Goal: Task Accomplishment & Management: Manage account settings

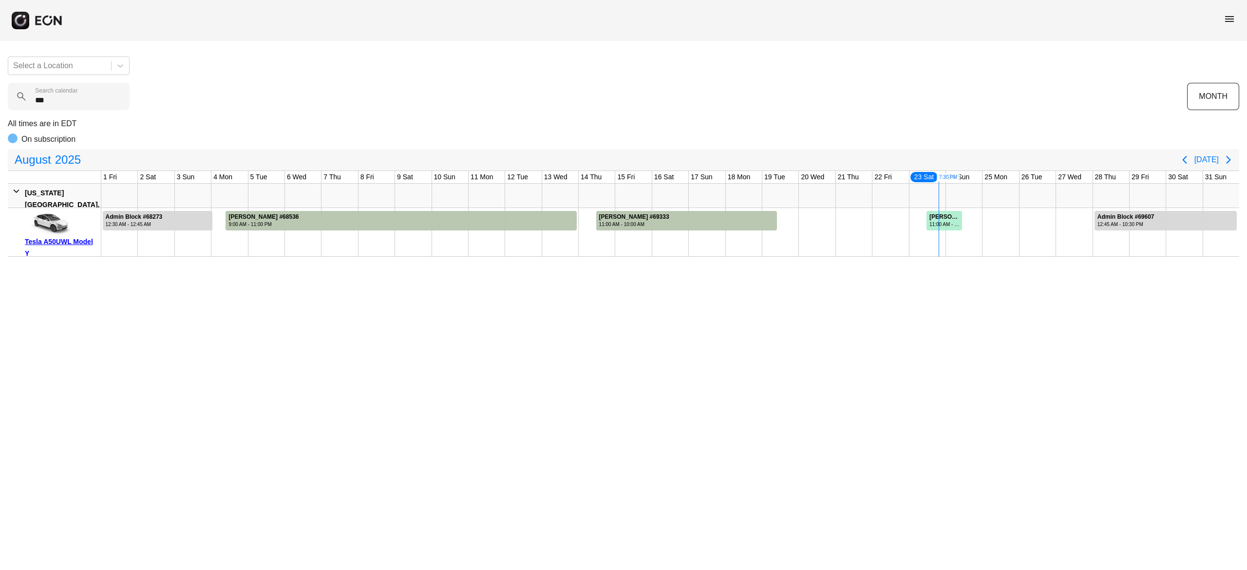
click at [76, 101] on calendar "***" at bounding box center [69, 96] width 122 height 27
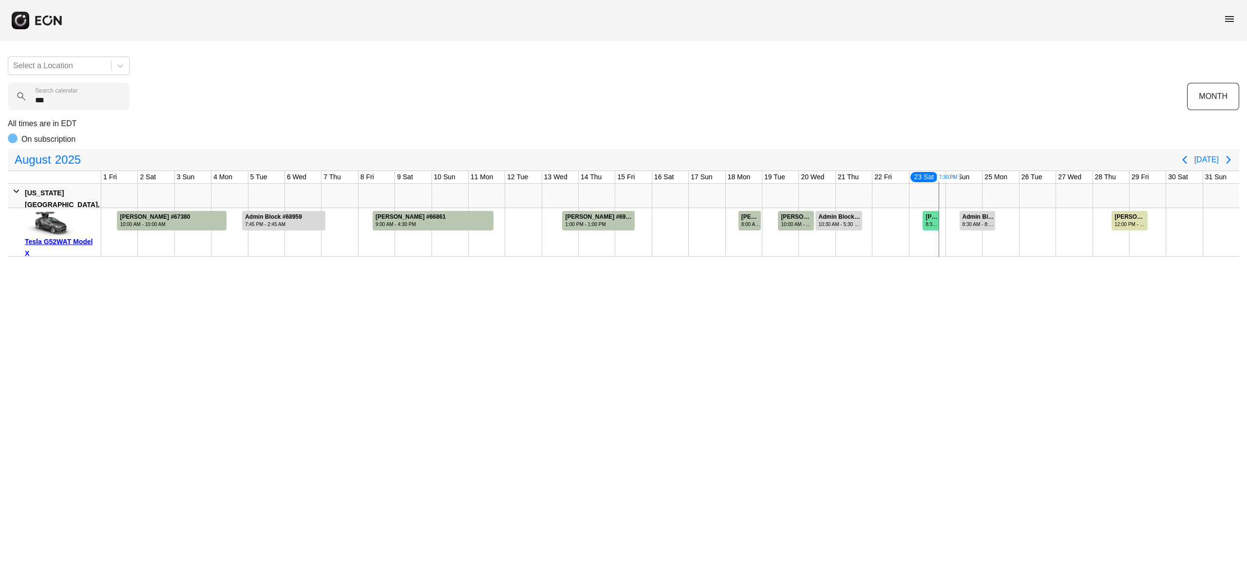
type calendar "***"
click at [931, 228] on div "8:30 AM - 8:00 PM" at bounding box center [932, 224] width 13 height 7
